Goal: Complete application form

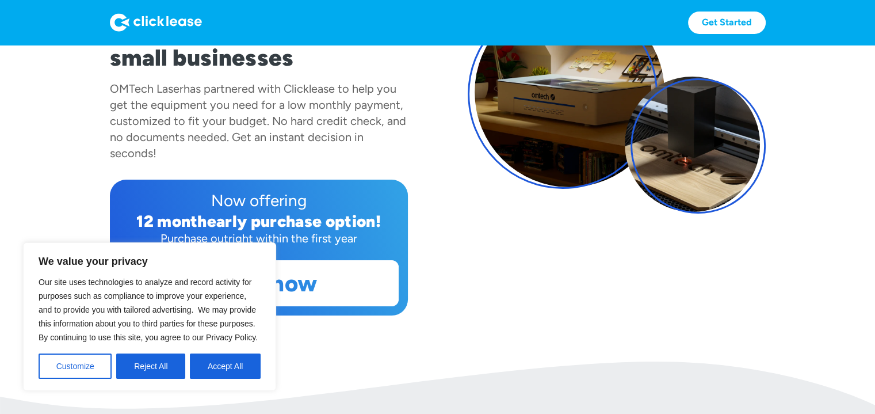
click at [395, 346] on section "Fast & easy! Equipment leasing for small businesses OMTech Laser has partnered …" at bounding box center [437, 116] width 875 height 489
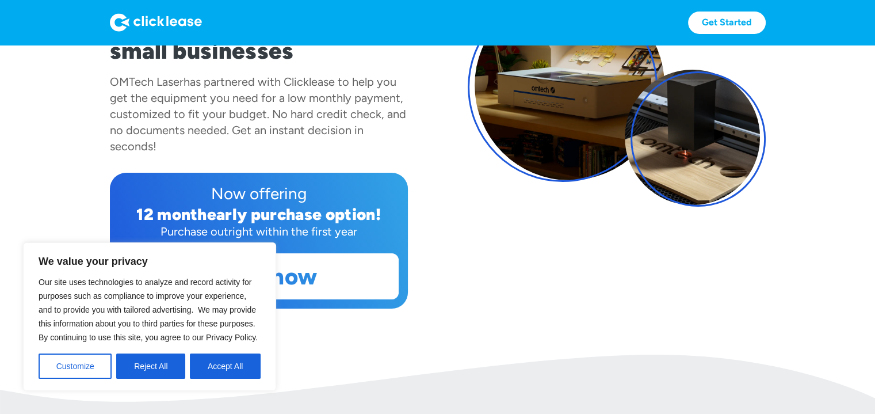
scroll to position [288, 0]
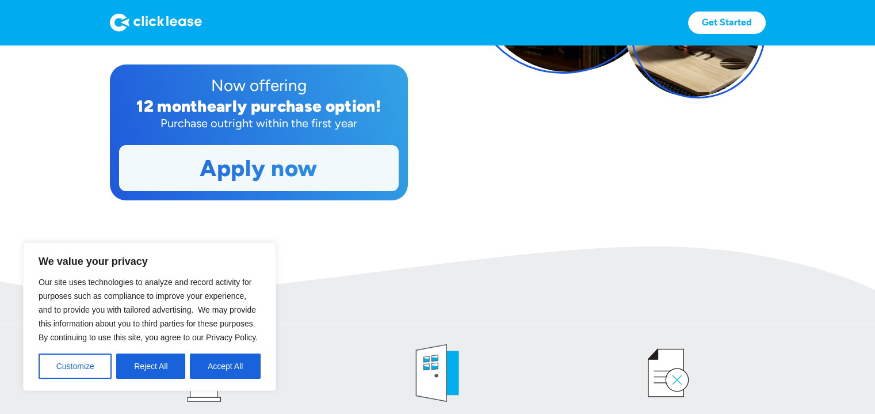
click at [246, 162] on link "Apply now" at bounding box center [259, 168] width 278 height 45
